Goal: Transaction & Acquisition: Purchase product/service

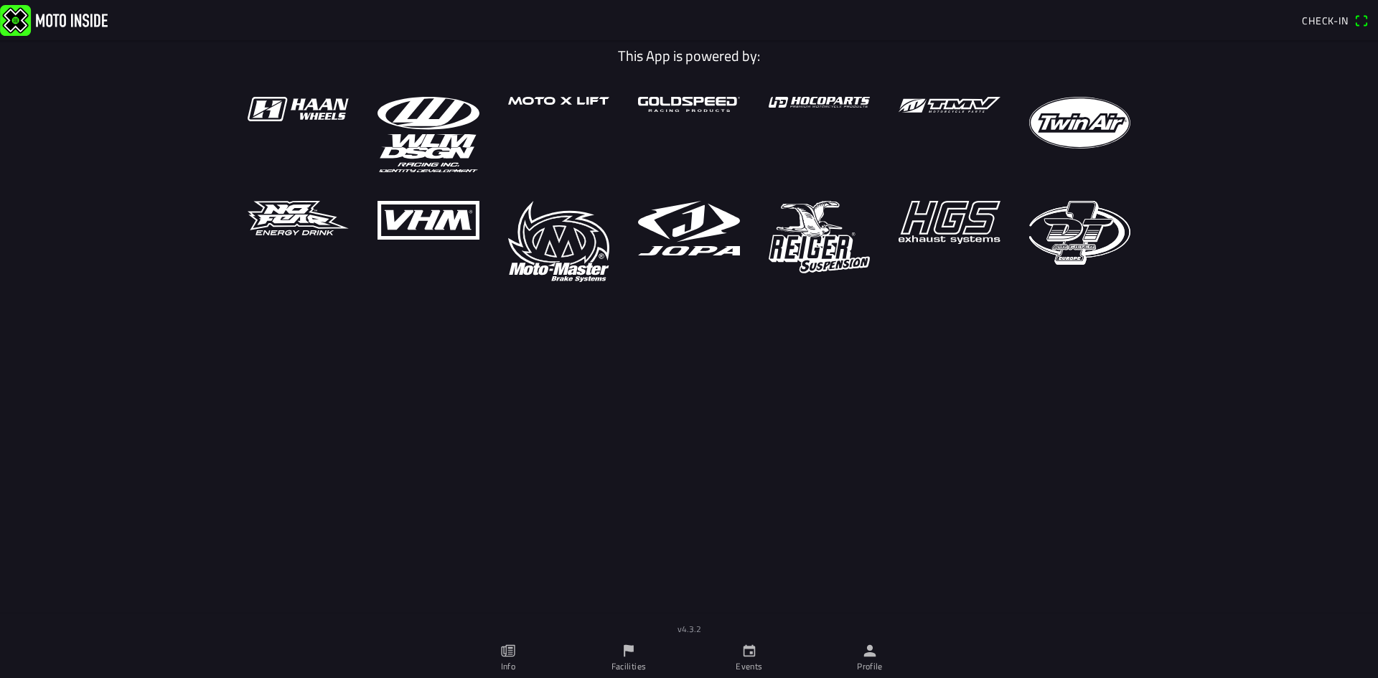
click at [744, 650] on icon "calendar" at bounding box center [749, 651] width 12 height 12
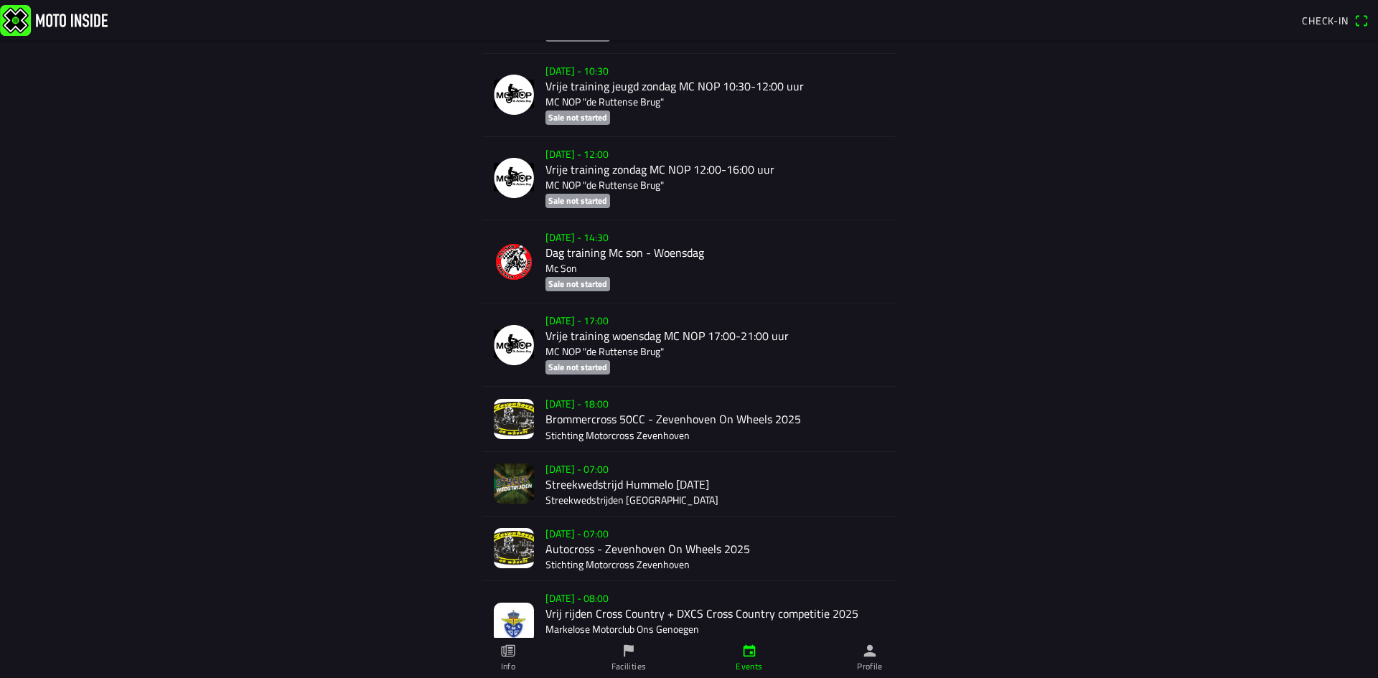
scroll to position [5618, 0]
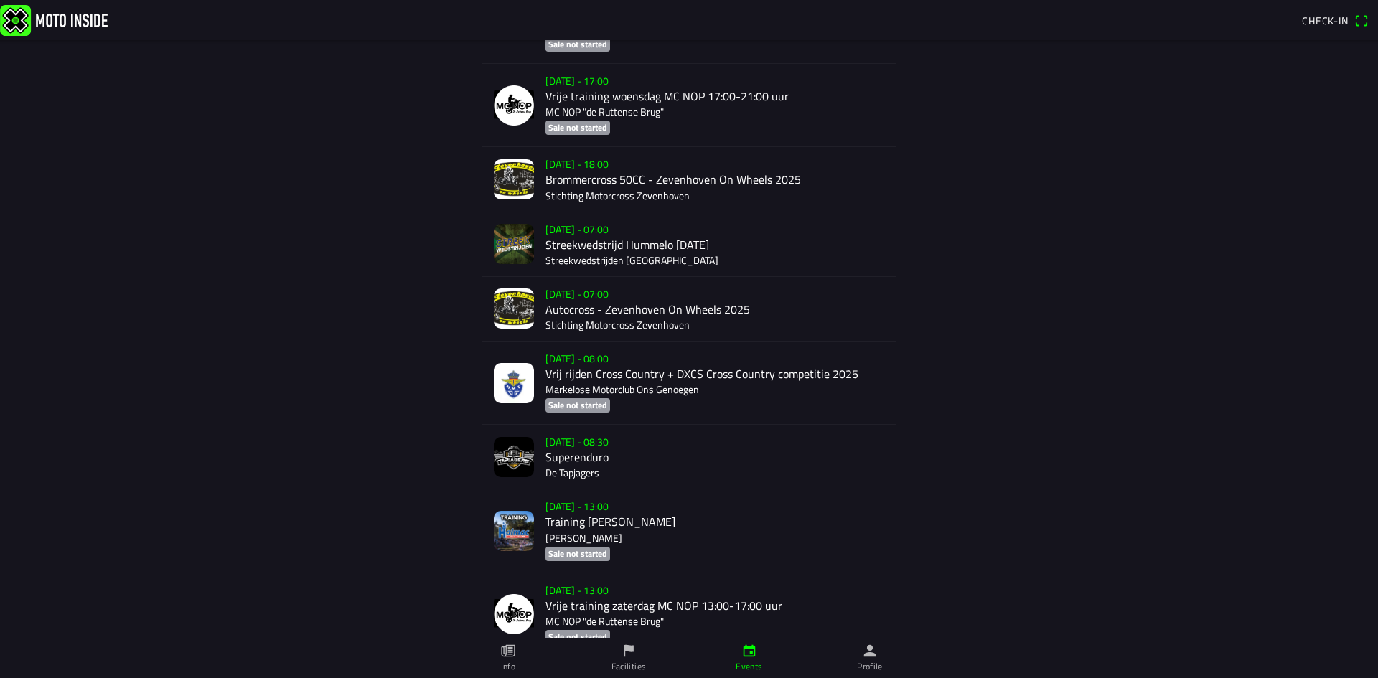
click at [637, 378] on div "[DATE] - 08:00 Vrij rijden Cross Country + DXCS Cross Country competitie 2025 M…" at bounding box center [714, 383] width 339 height 83
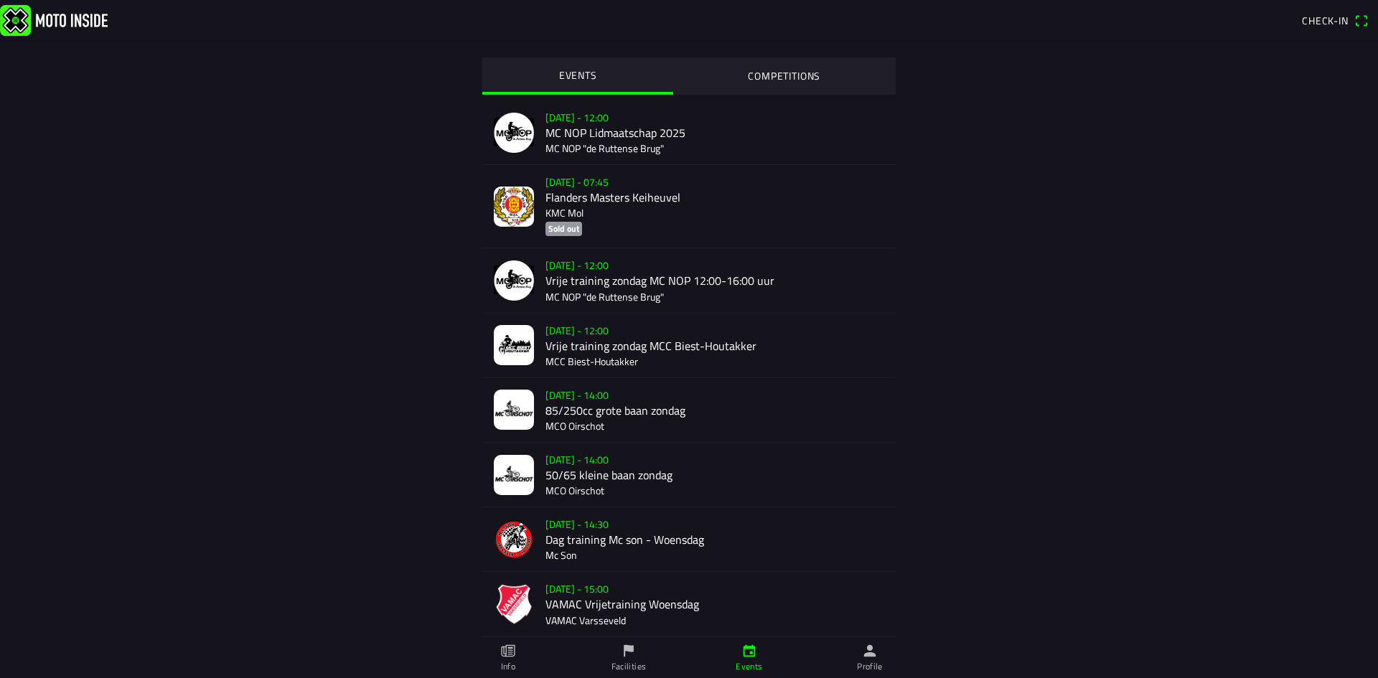
click at [0, 0] on slot "COMPETITIONS" at bounding box center [0, 0] width 0 height 0
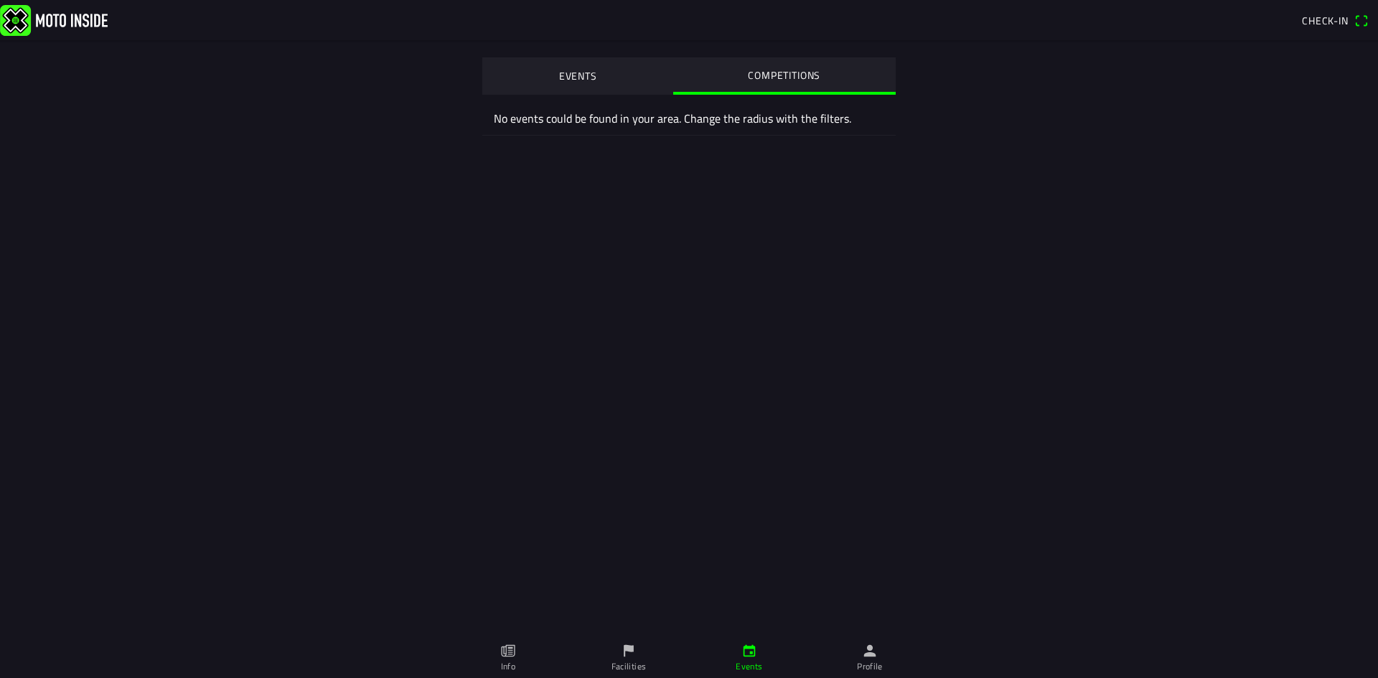
click at [502, 67] on button "EVENTS" at bounding box center [577, 75] width 191 height 36
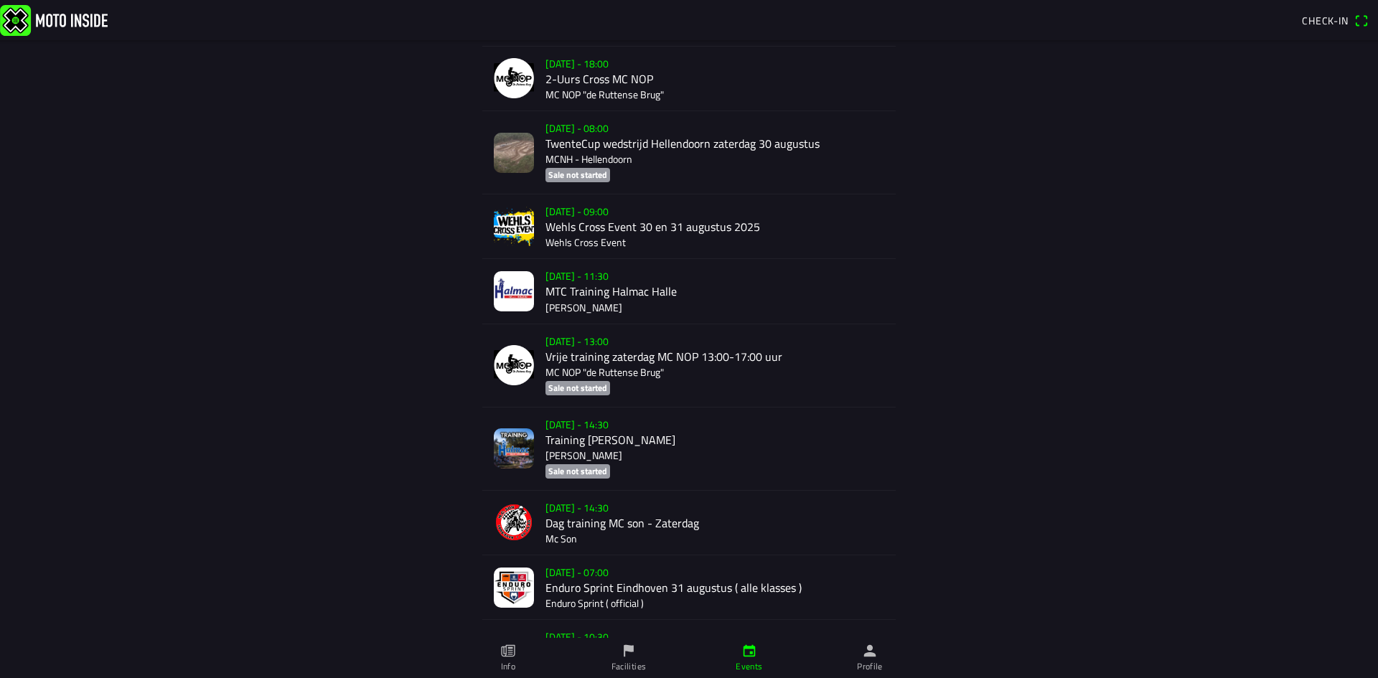
scroll to position [2870, 0]
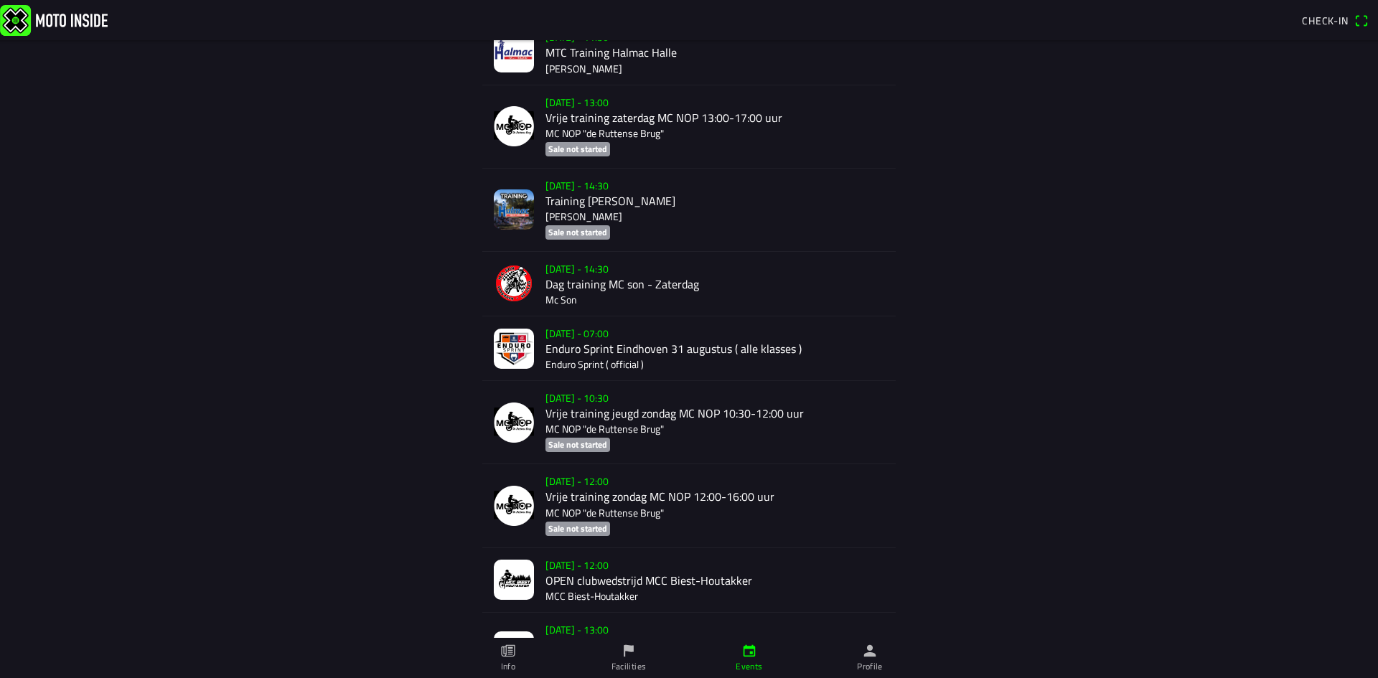
click at [631, 365] on div "[DATE] - 07:00 Enduro Sprint Eindhoven 31 augustus ( alle klasses ) Enduro Spri…" at bounding box center [714, 348] width 339 height 64
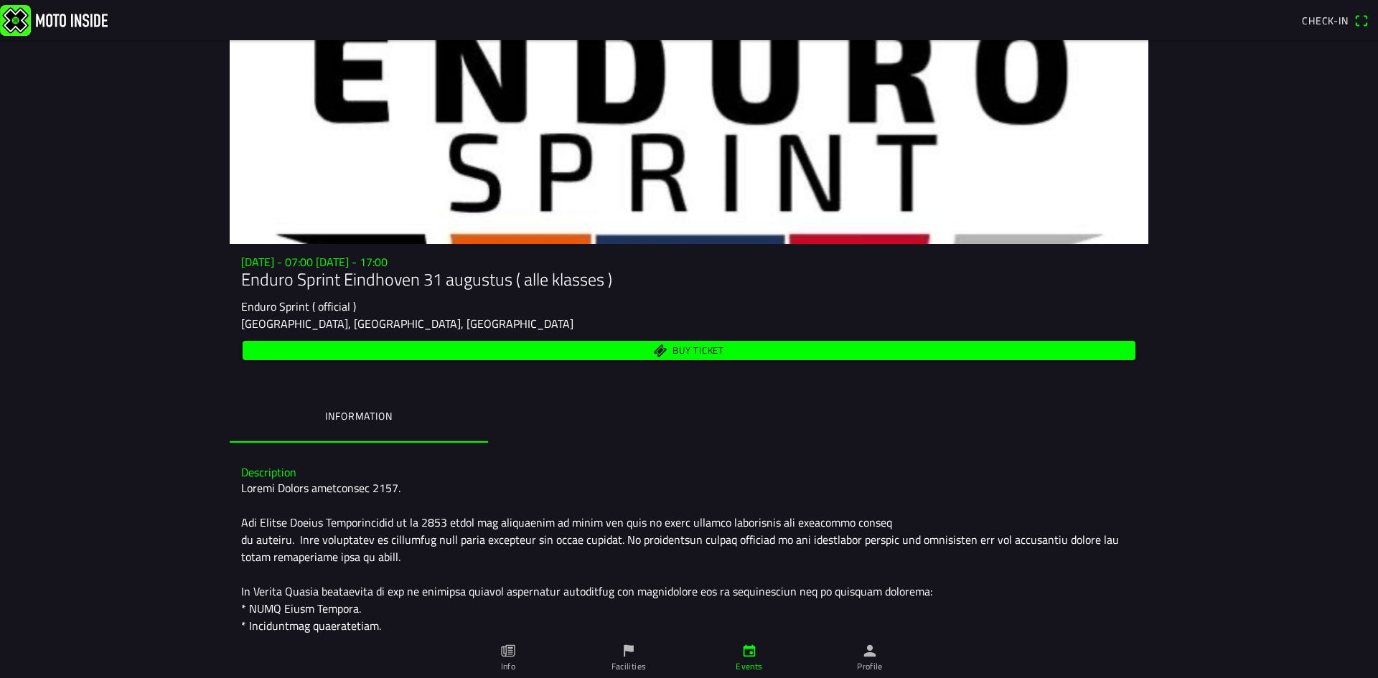
click at [687, 351] on span "Buy ticket" at bounding box center [698, 351] width 52 height 9
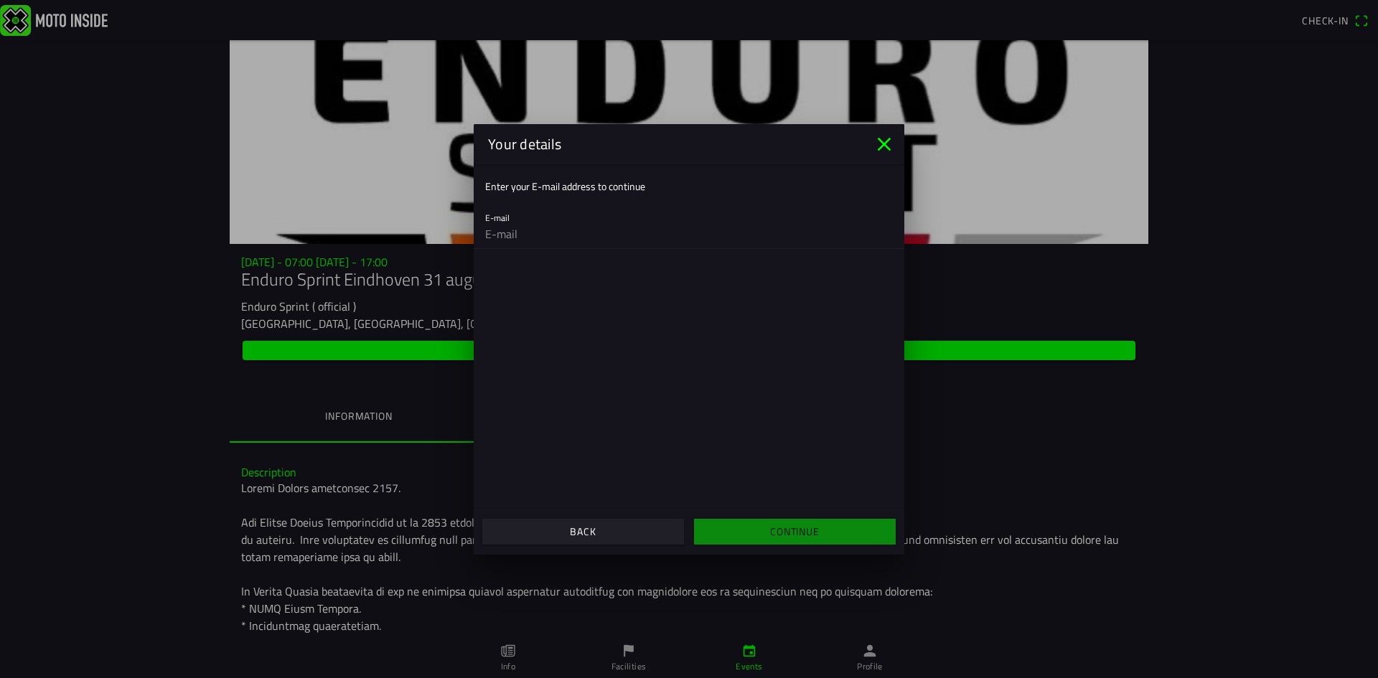
click at [528, 237] on input "email" at bounding box center [689, 234] width 408 height 29
type input "[EMAIL_ADDRESS][DOMAIN_NAME]"
click at [794, 542] on span "Continue" at bounding box center [794, 532] width 179 height 26
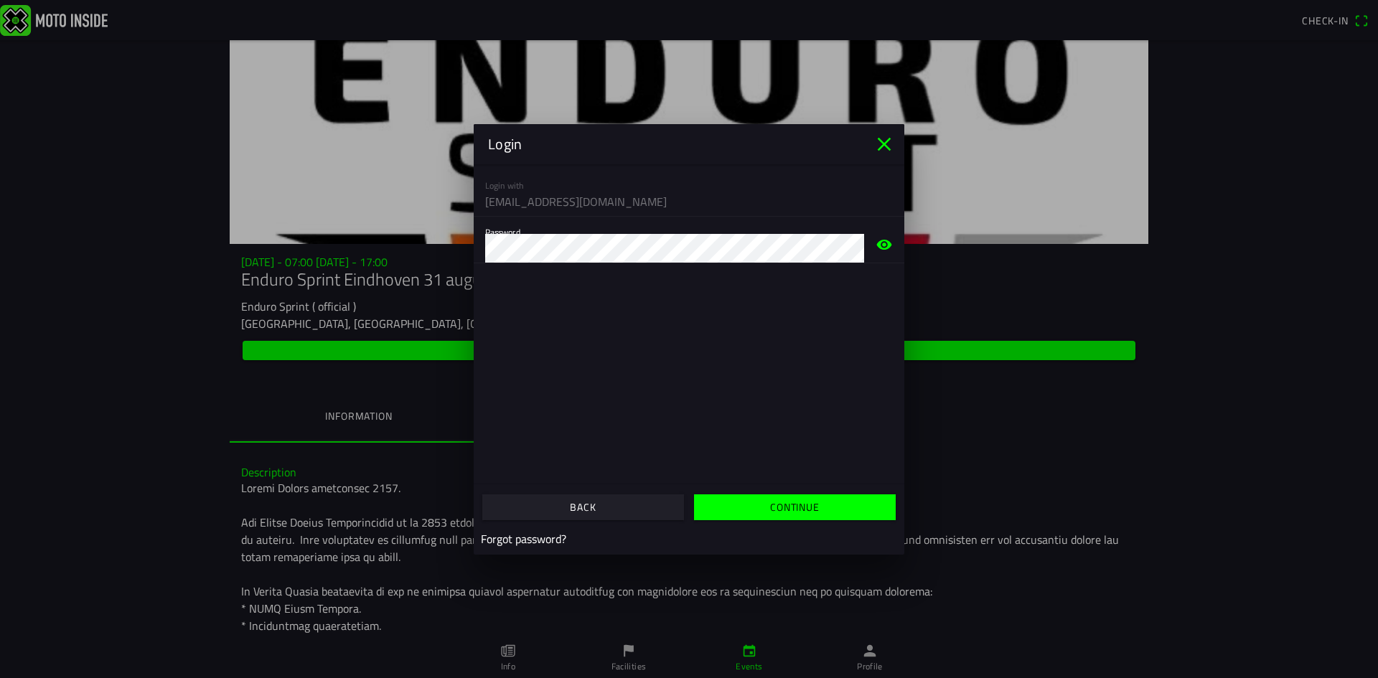
click at [749, 504] on span "Continue" at bounding box center [794, 507] width 179 height 26
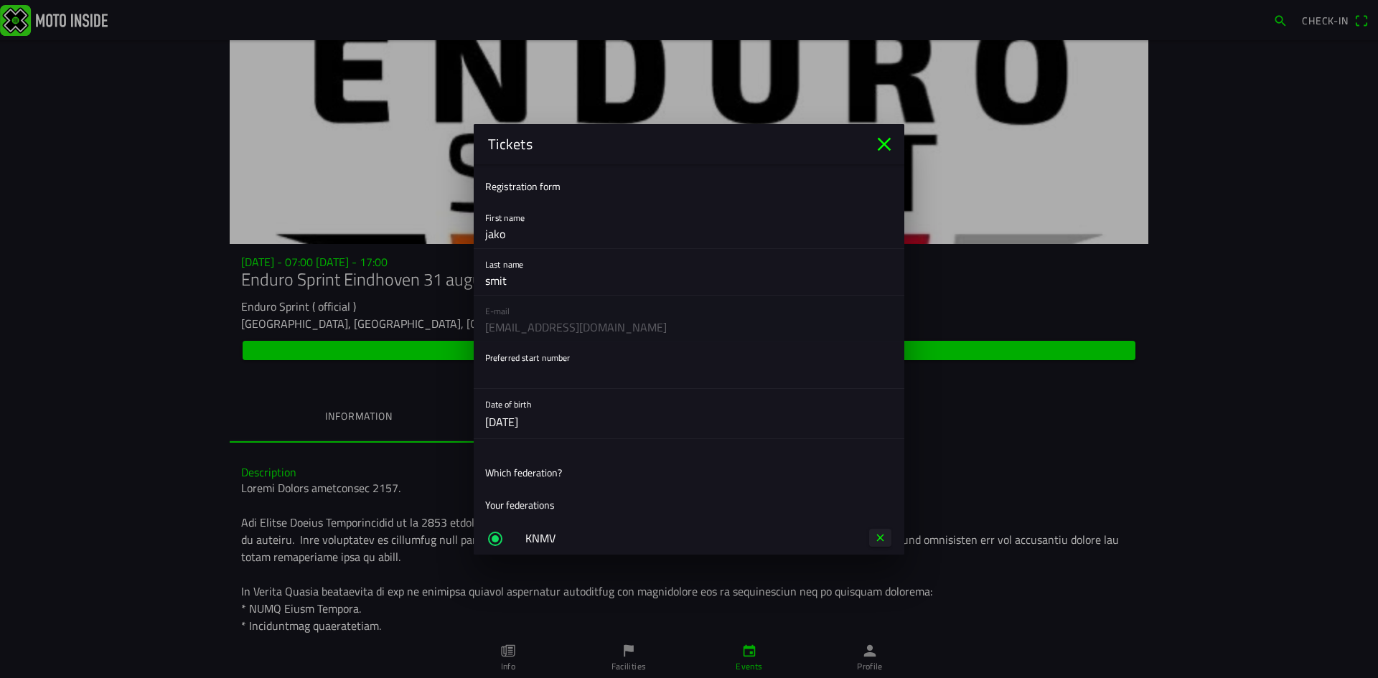
scroll to position [239, 0]
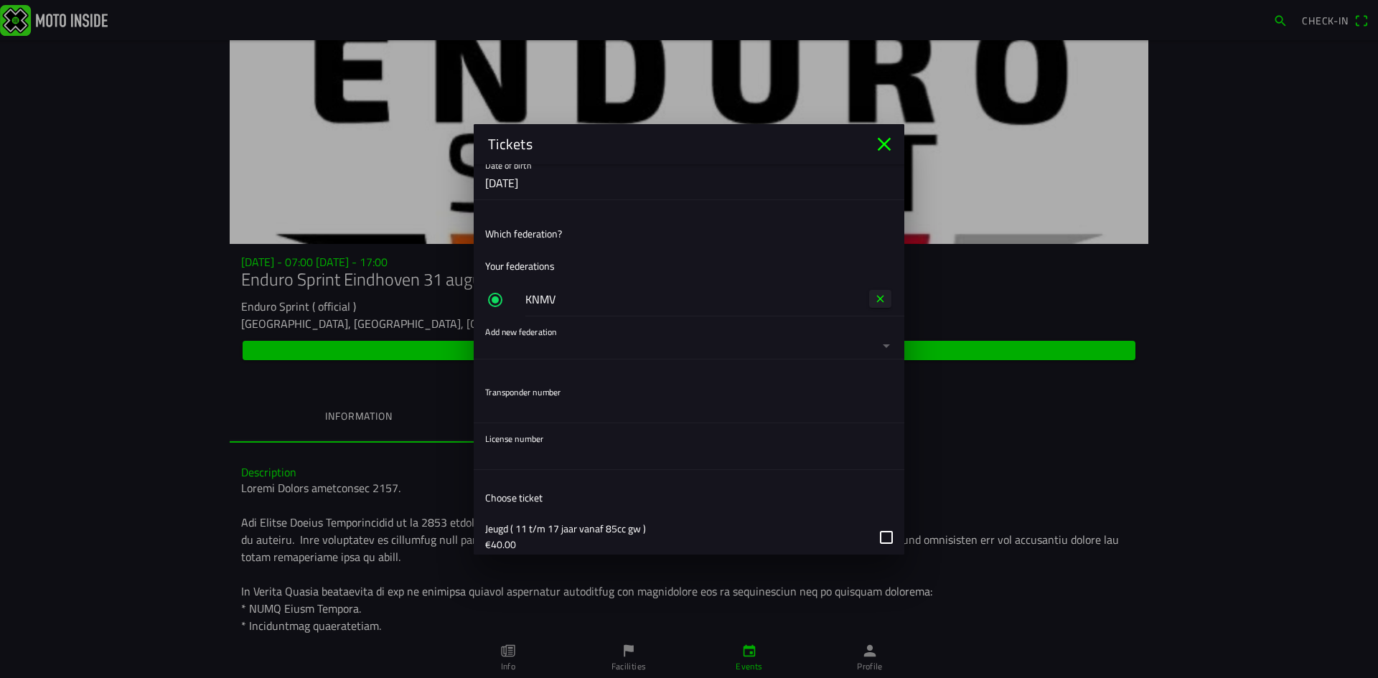
click at [870, 336] on button "button" at bounding box center [694, 337] width 419 height 42
click at [789, 177] on ion-backdrop at bounding box center [689, 339] width 1378 height 678
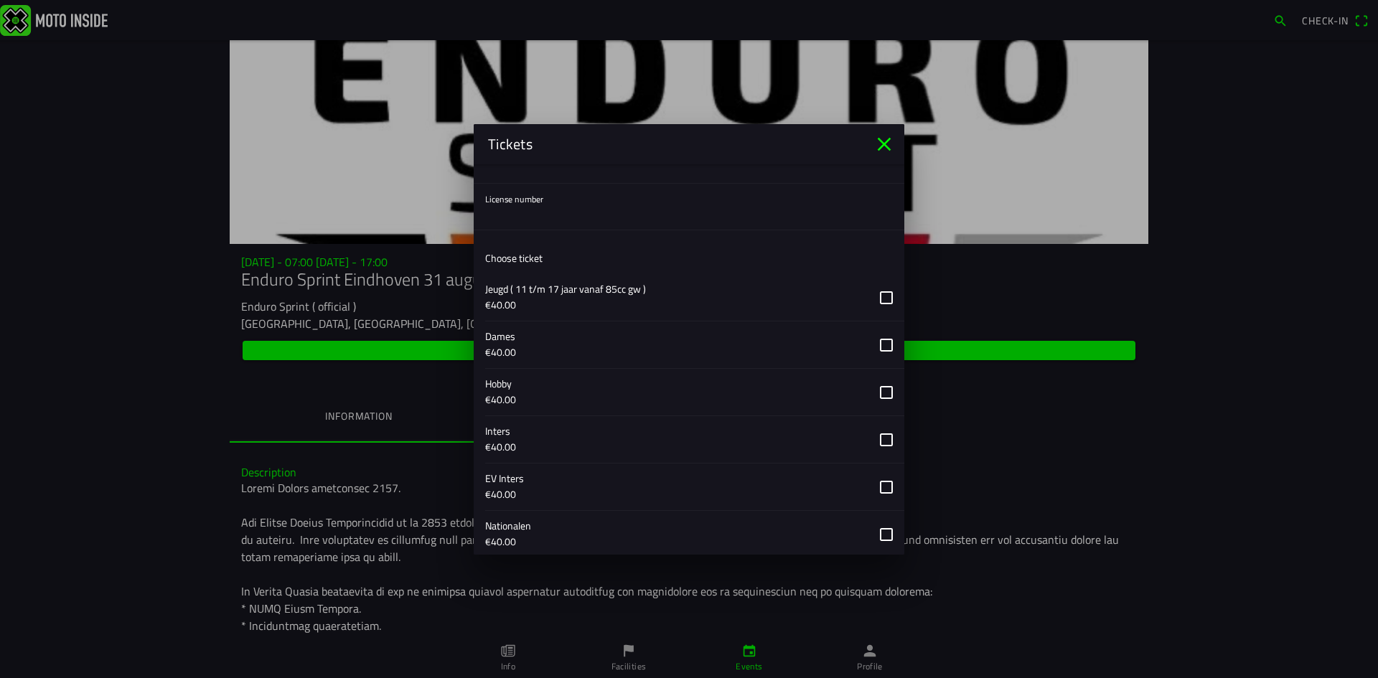
click at [873, 390] on button "button" at bounding box center [694, 392] width 419 height 47
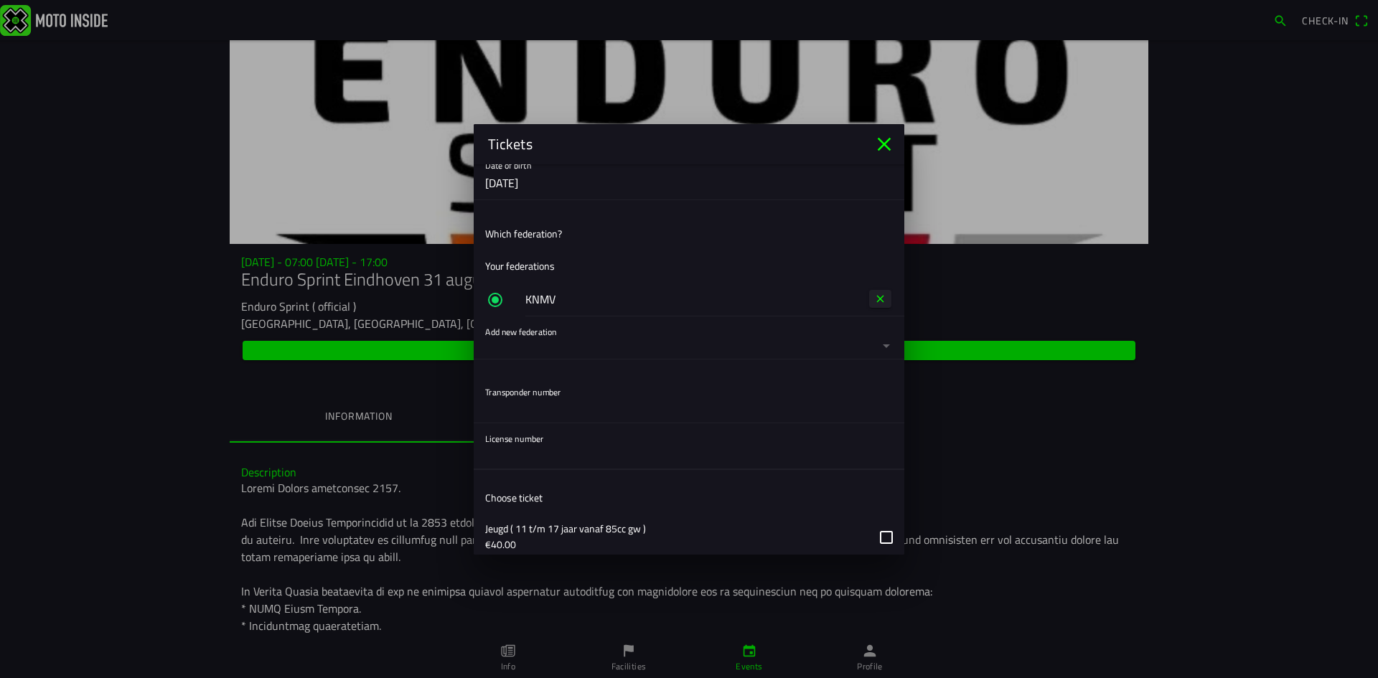
click at [537, 442] on input "text" at bounding box center [689, 455] width 408 height 29
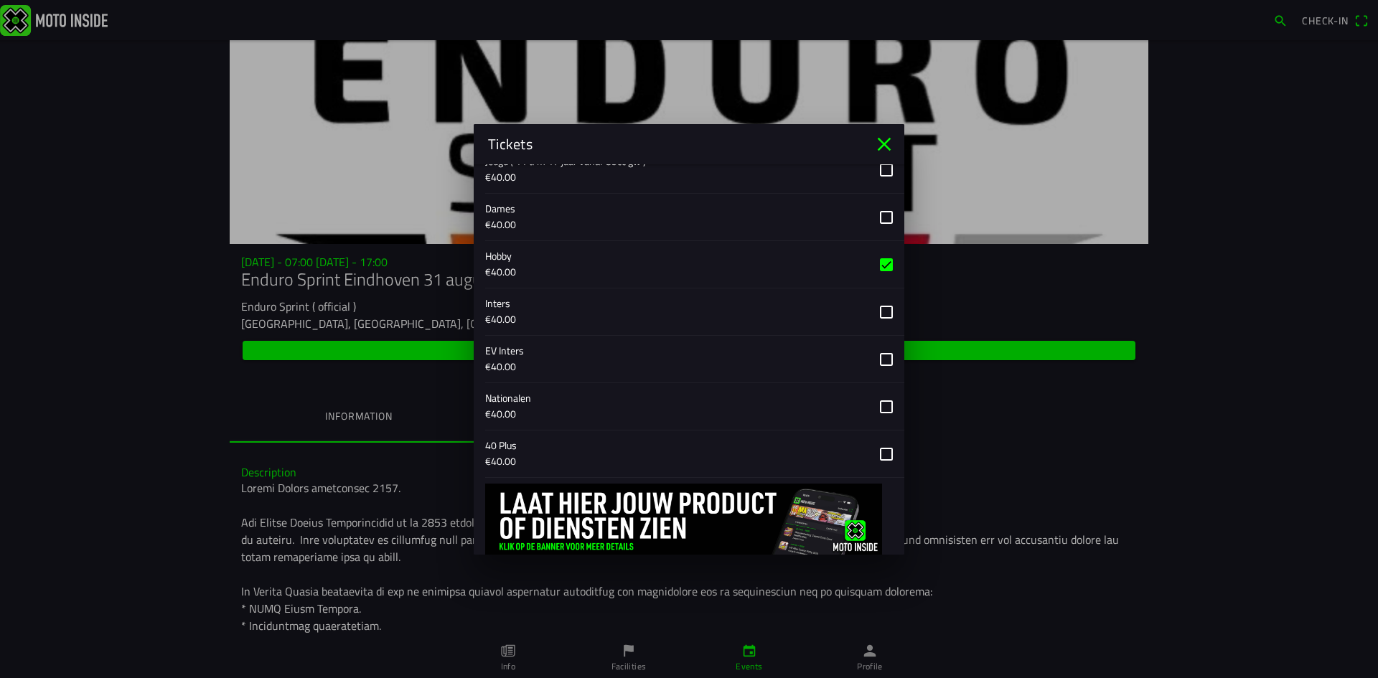
scroll to position [650, 0]
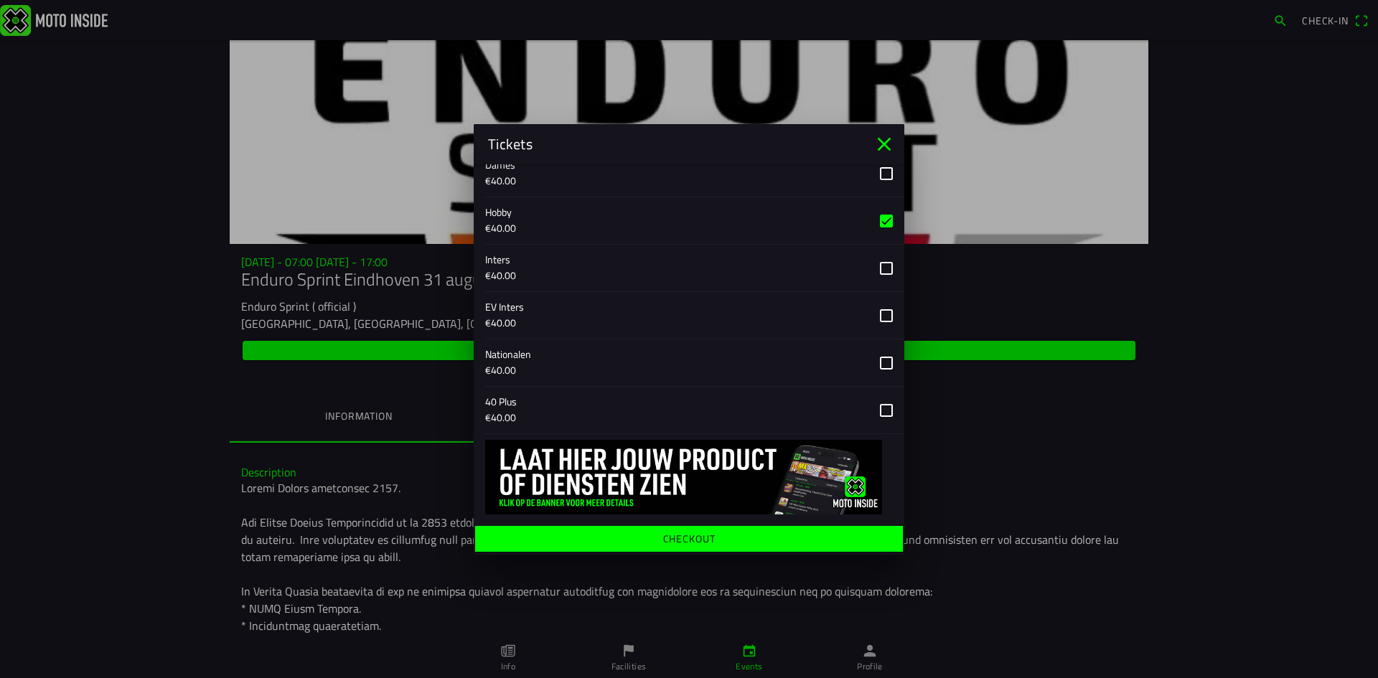
click at [647, 542] on span "Checkout" at bounding box center [688, 538] width 405 height 26
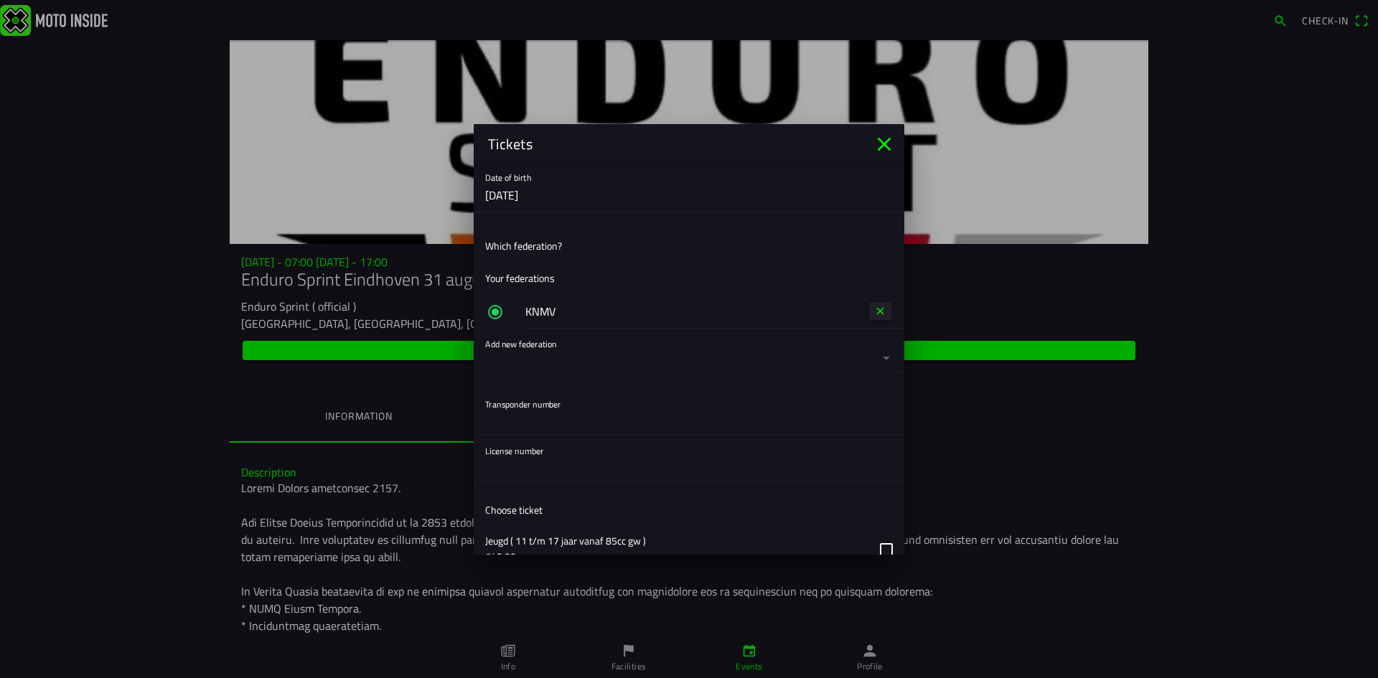
scroll to position [239, 0]
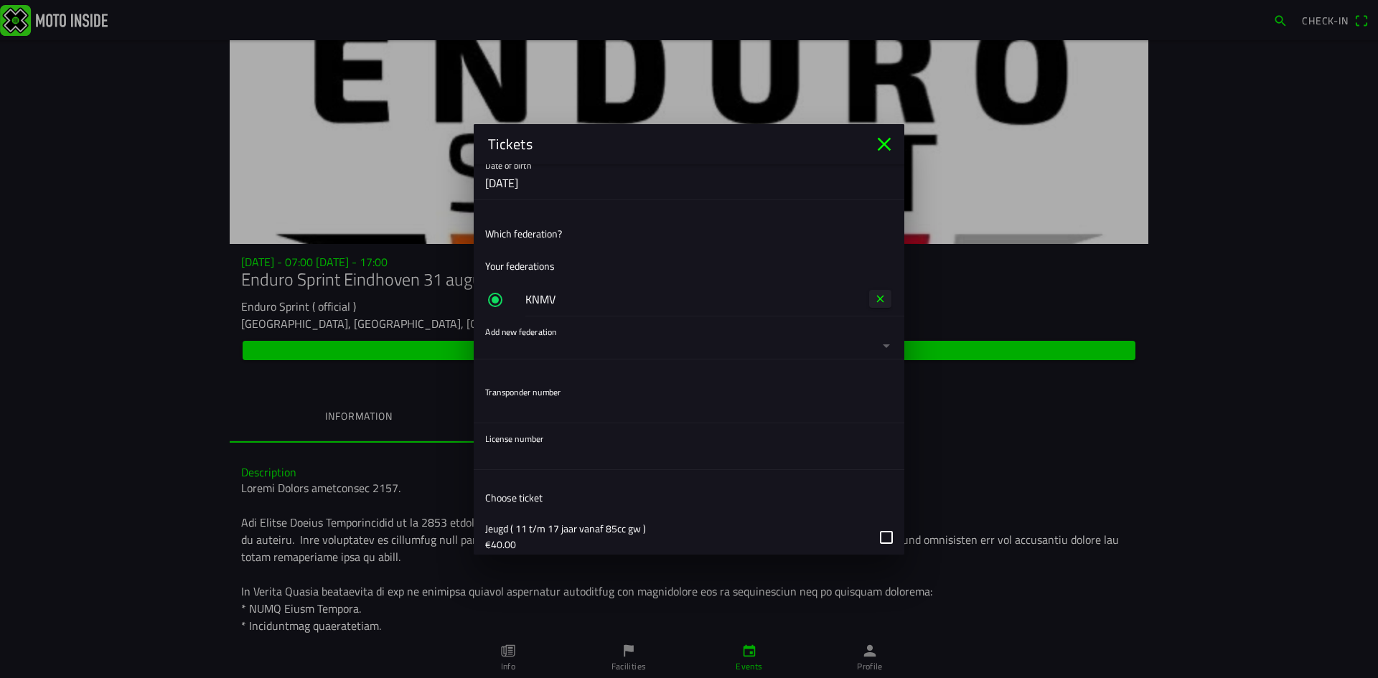
click at [551, 457] on input "text" at bounding box center [689, 455] width 408 height 29
type input "911951"
click at [521, 413] on input "text" at bounding box center [689, 408] width 408 height 29
paste input "2384264"
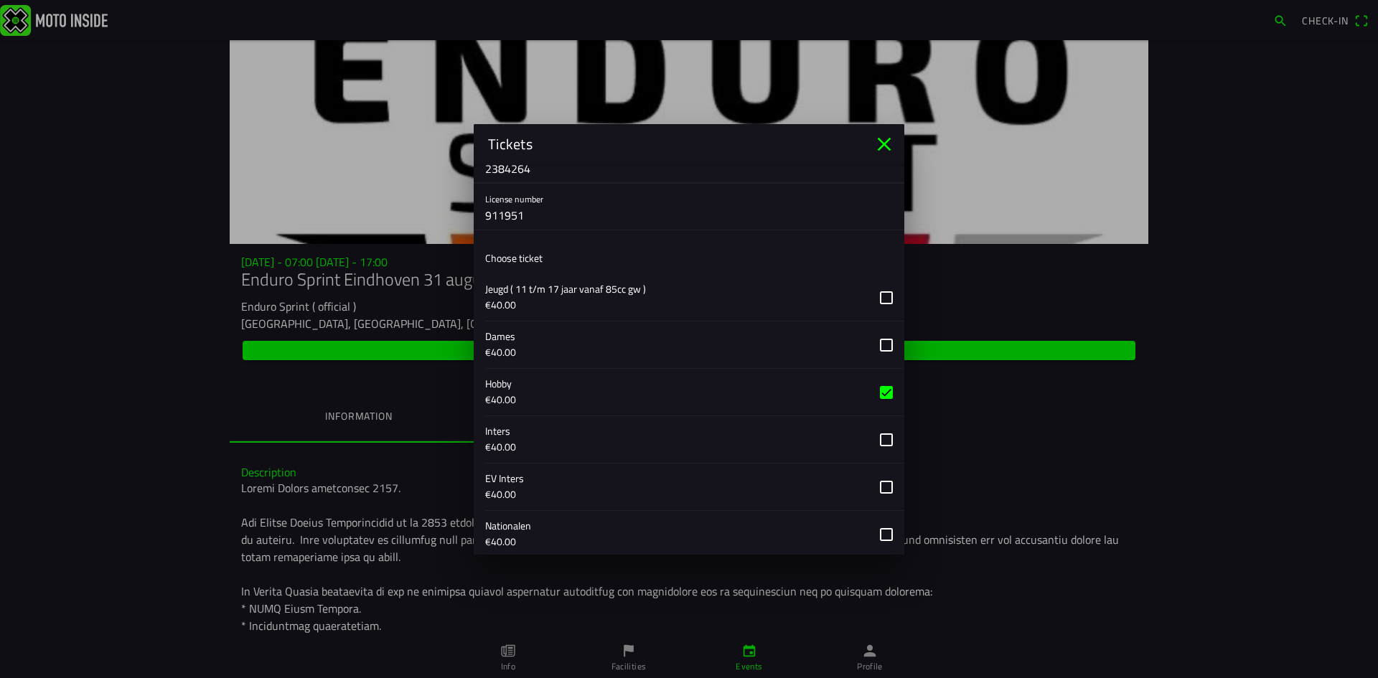
scroll to position [712, 0]
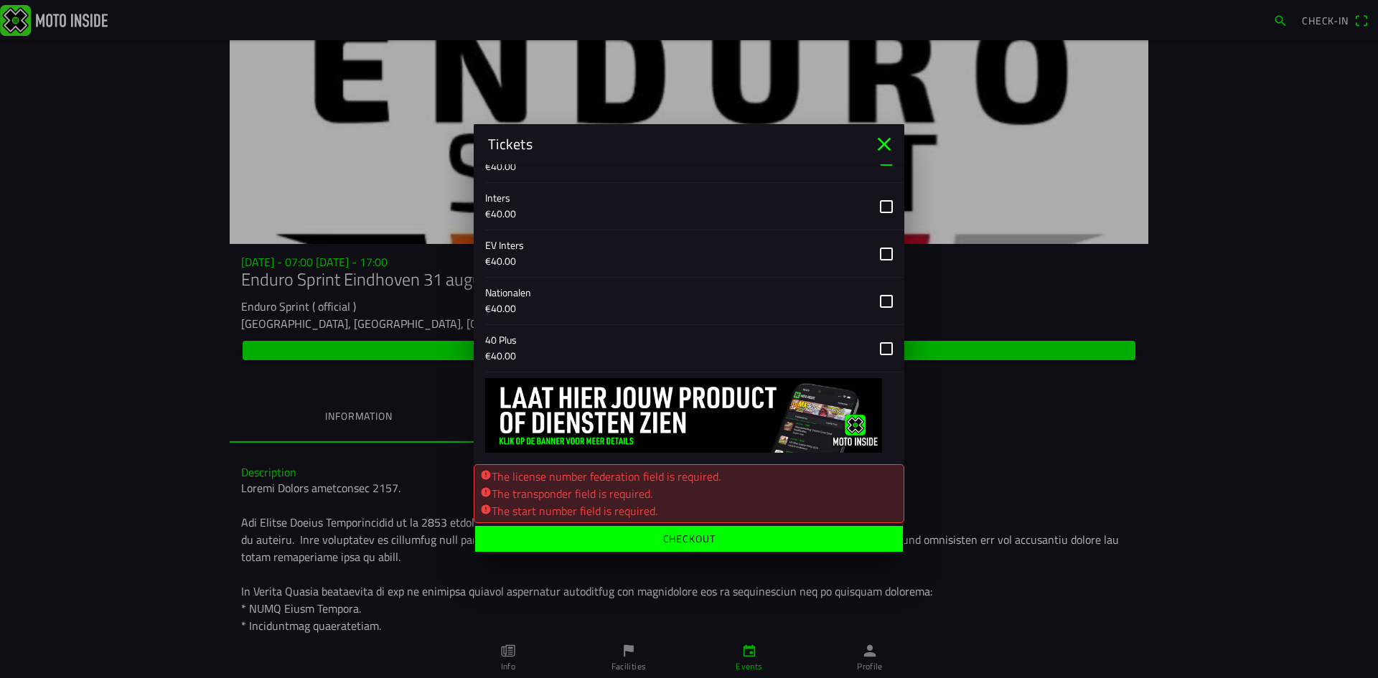
type input "2384264"
click at [687, 540] on ion-label "Checkout" at bounding box center [689, 538] width 52 height 10
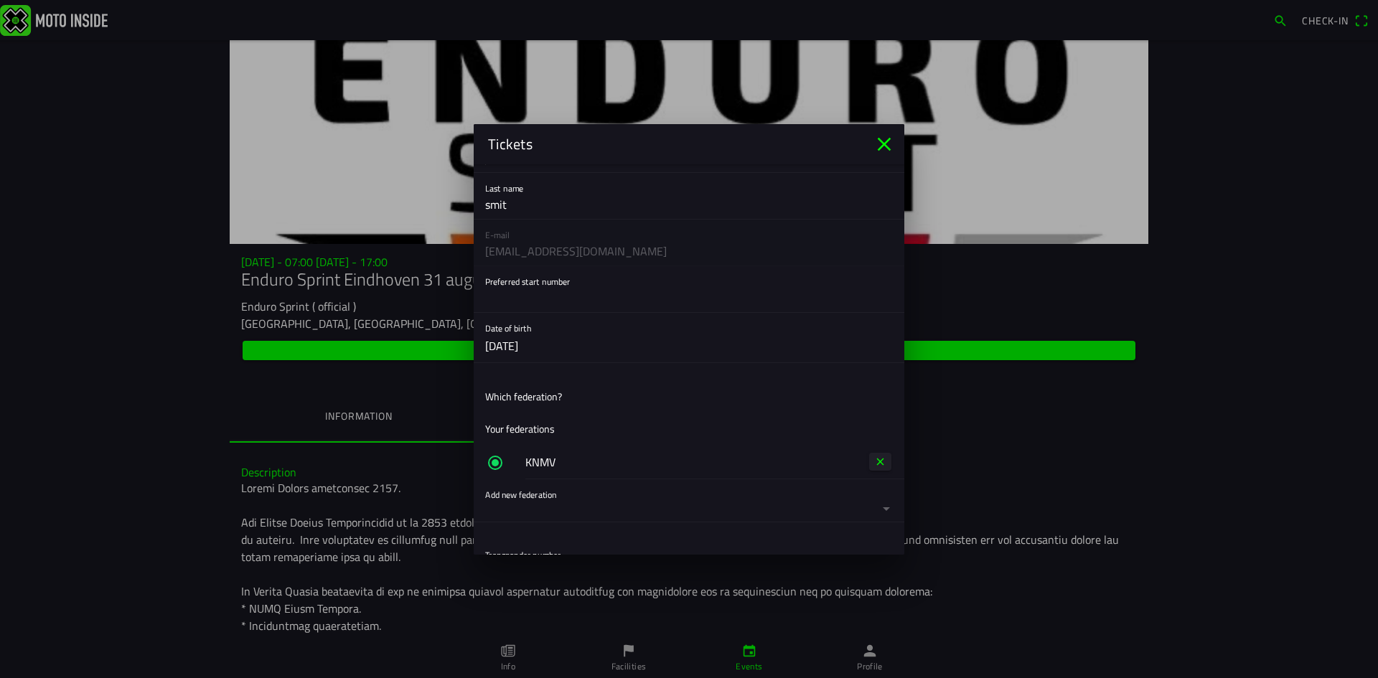
scroll to position [0, 0]
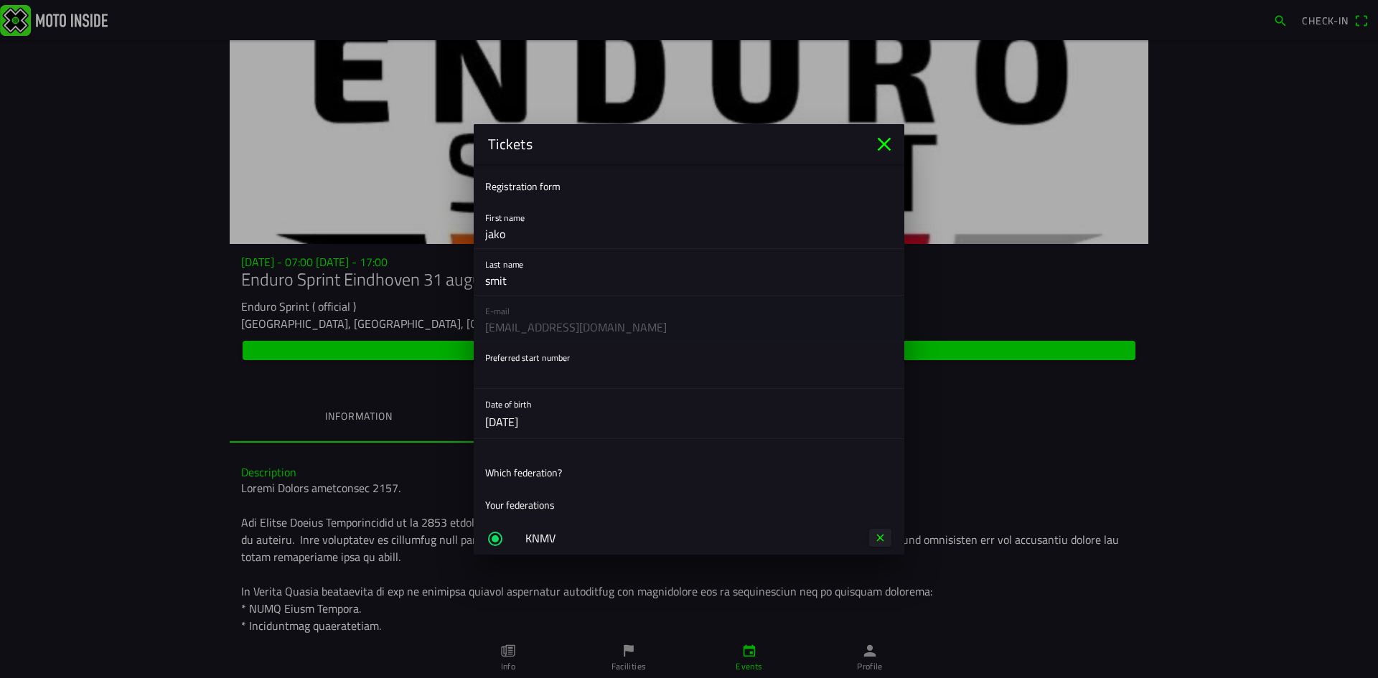
click at [532, 374] on input "text" at bounding box center [689, 374] width 408 height 29
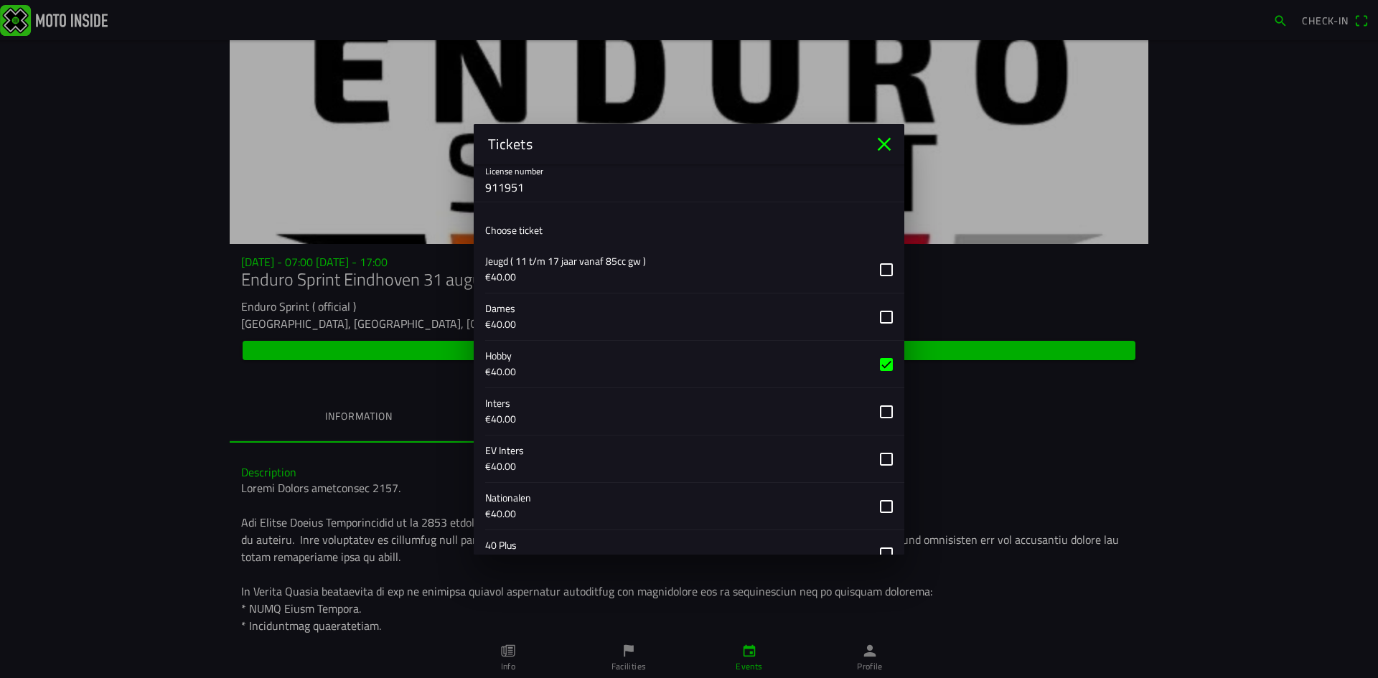
scroll to position [677, 0]
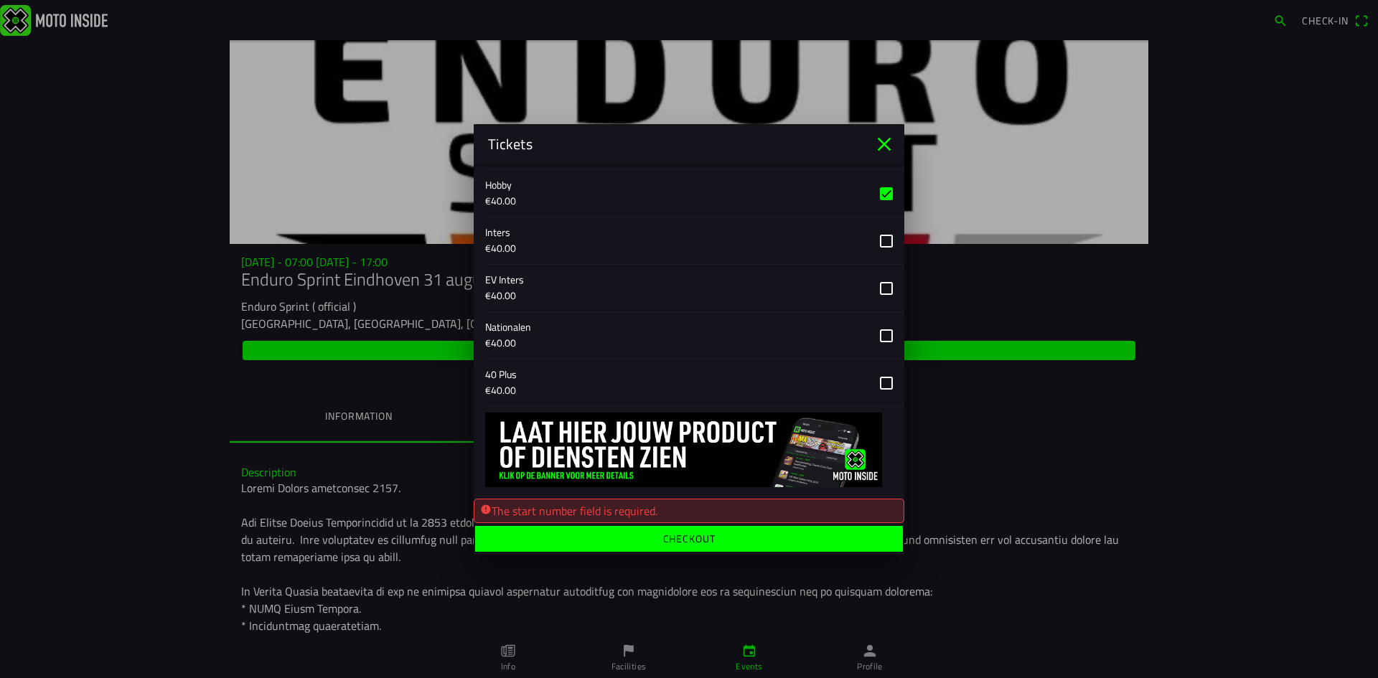
type input "172"
click at [634, 544] on span "Checkout" at bounding box center [688, 538] width 405 height 26
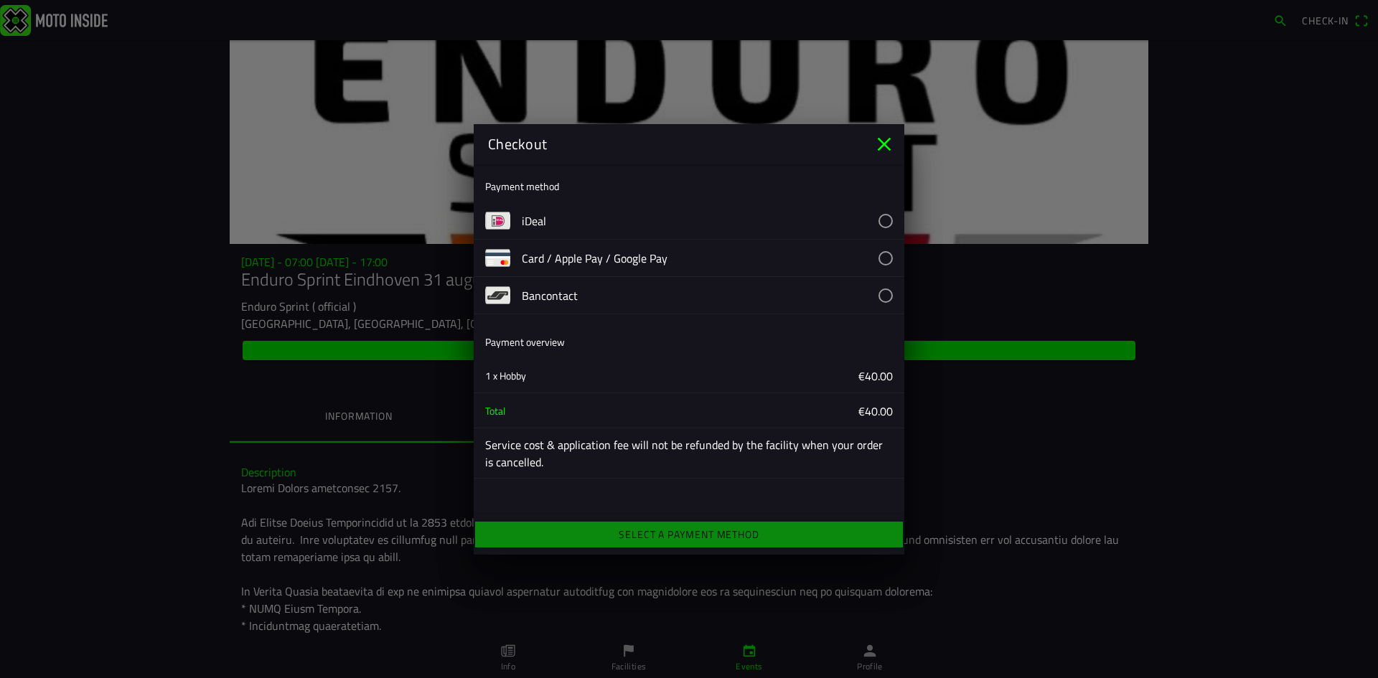
click at [885, 146] on icon "close" at bounding box center [885, 144] width 14 height 14
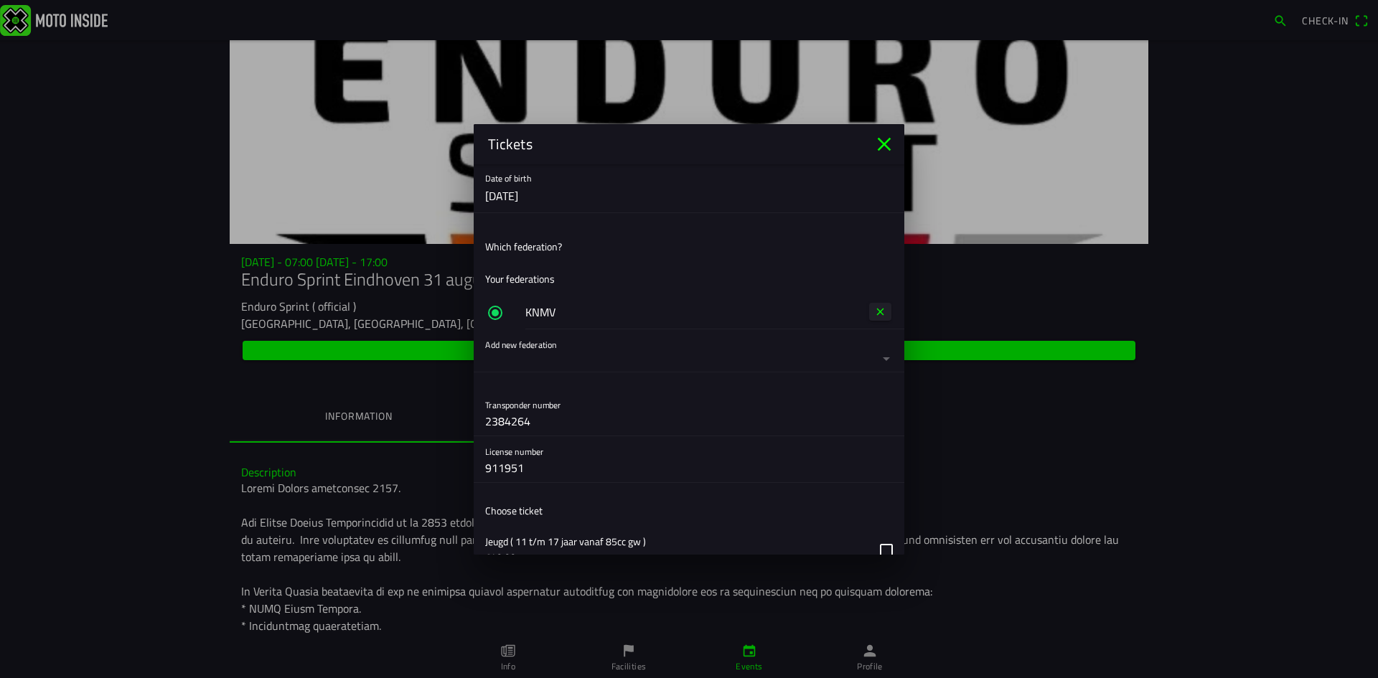
scroll to position [239, 0]
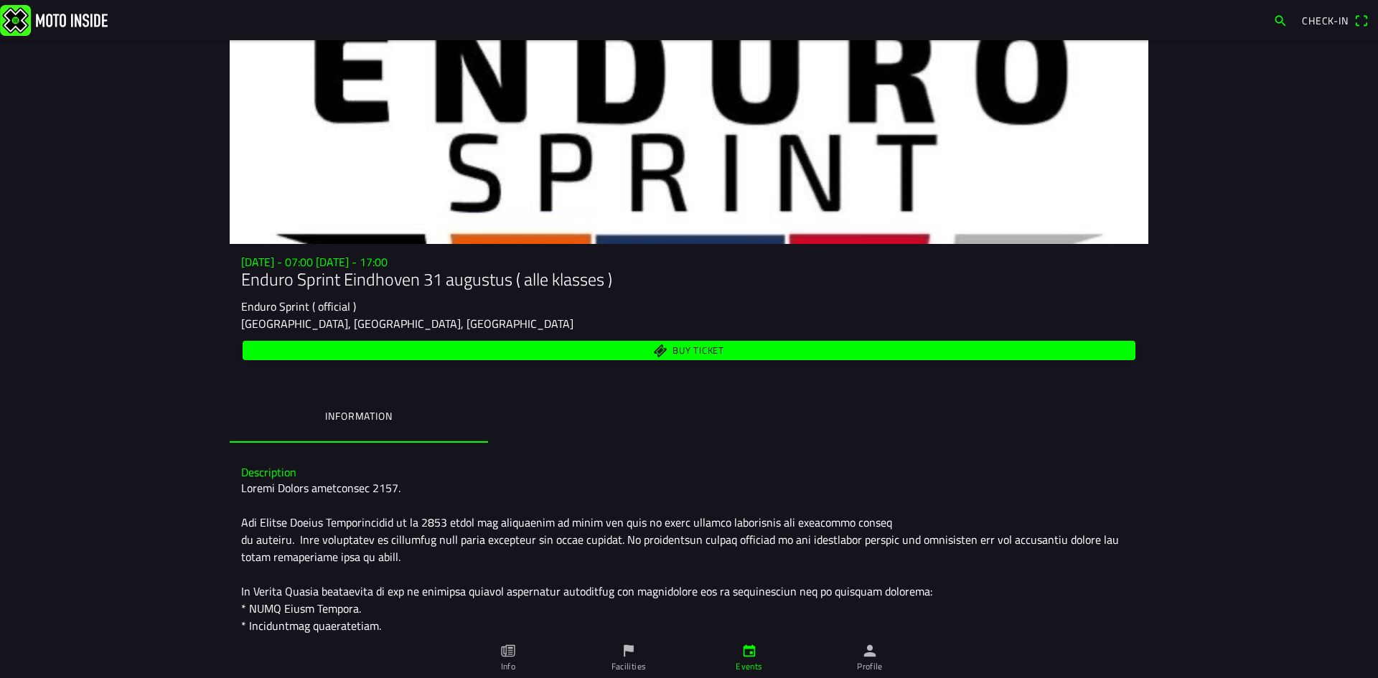
click at [152, 495] on ion-backdrop at bounding box center [689, 339] width 1378 height 678
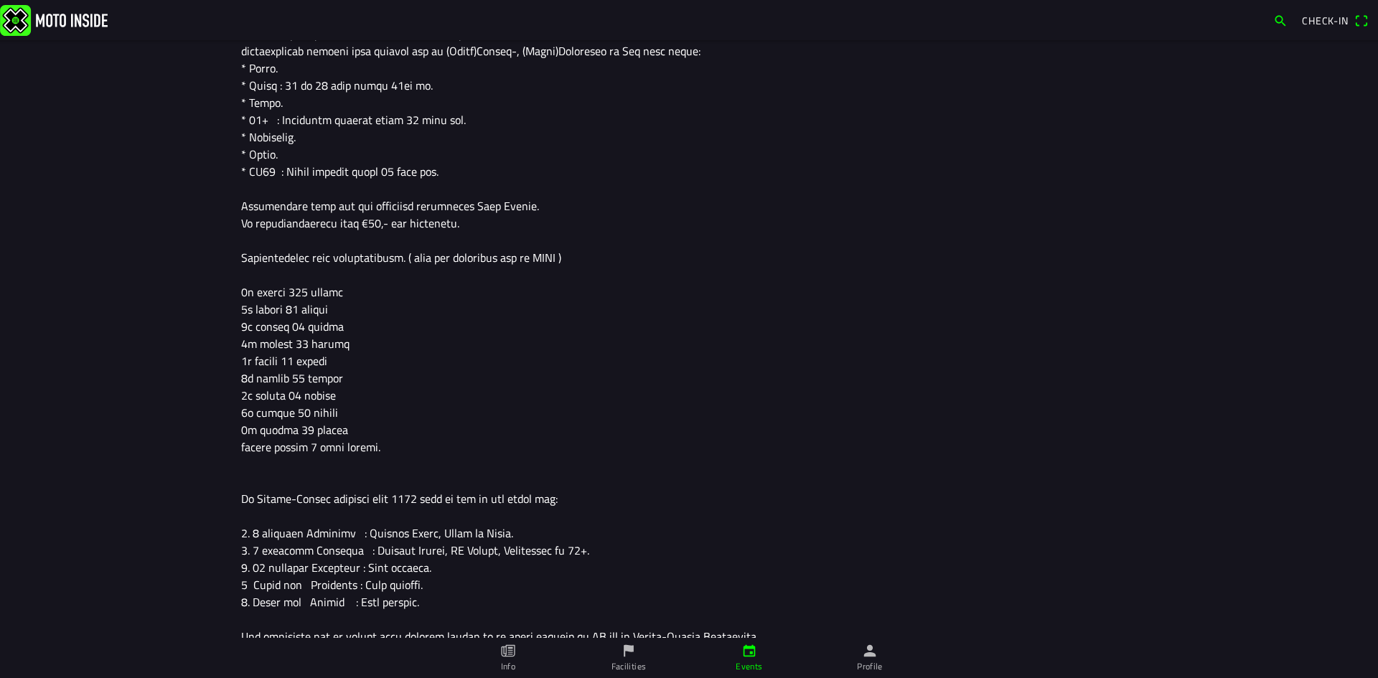
scroll to position [0, 0]
